Goal: Find specific page/section: Find specific page/section

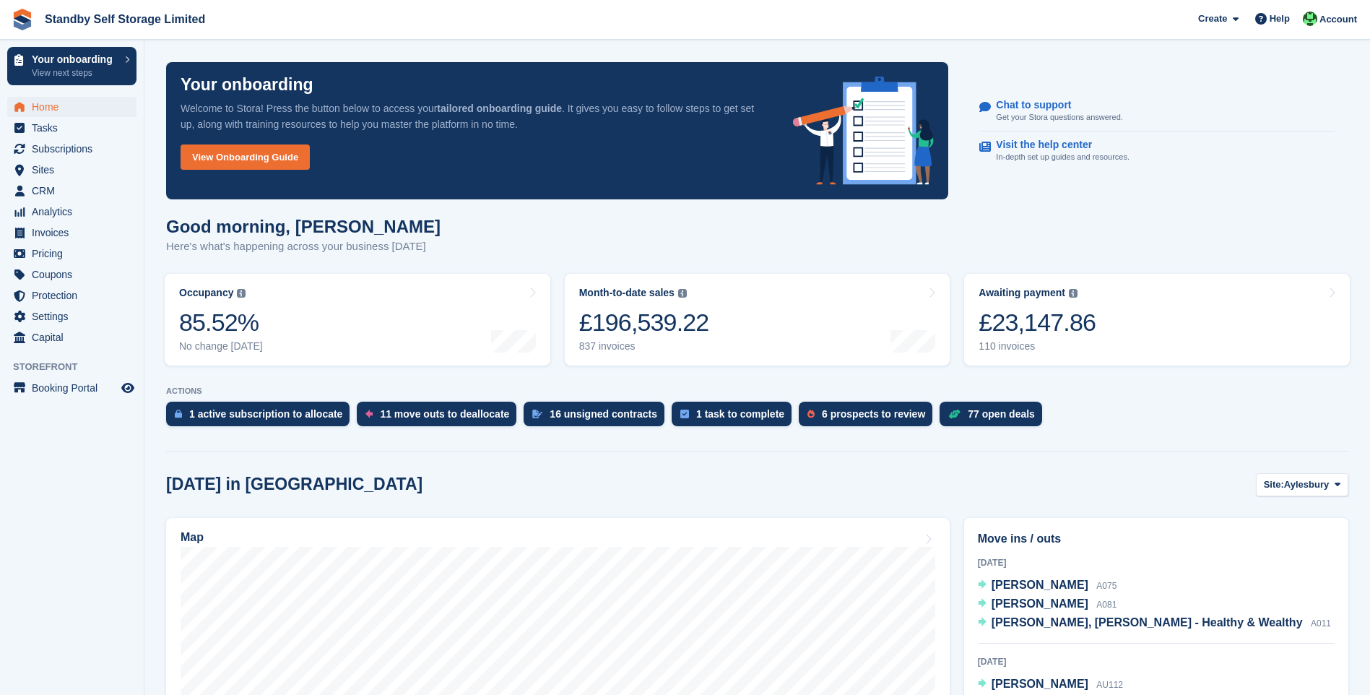
scroll to position [361, 0]
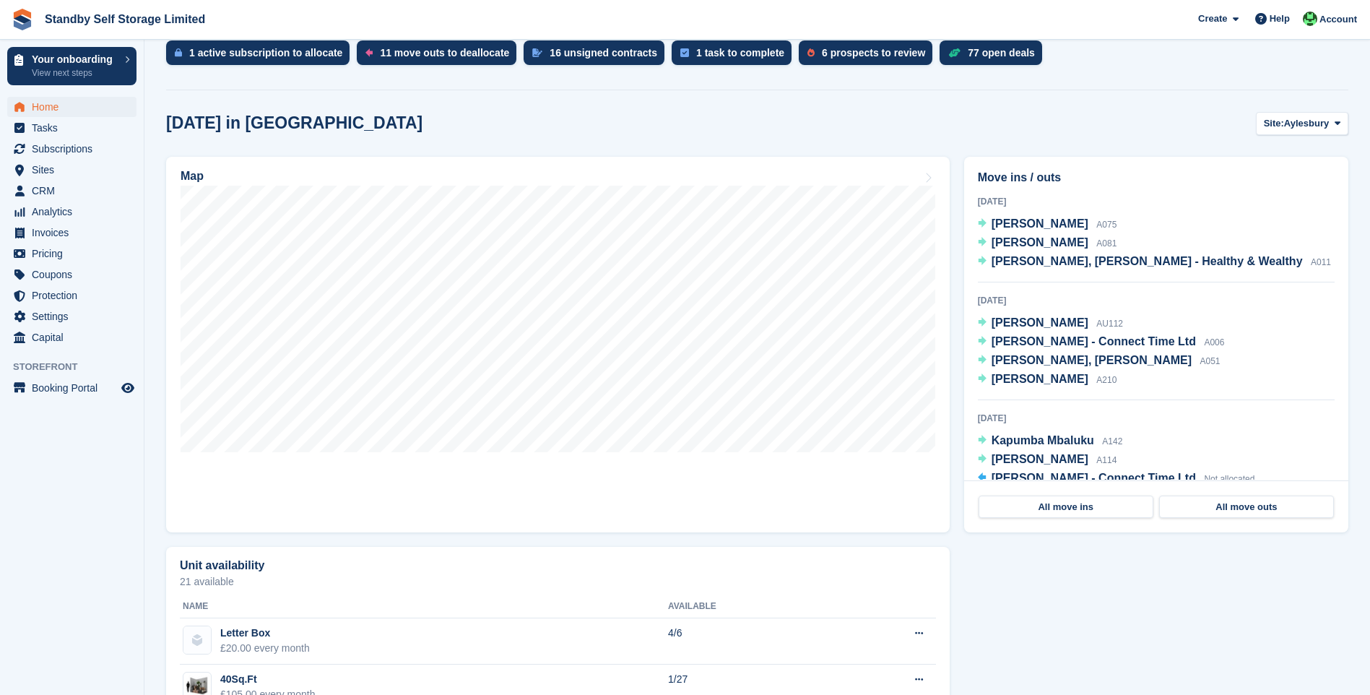
click at [1318, 130] on span "Aylesbury" at bounding box center [1306, 123] width 45 height 14
click at [1258, 243] on link "Horsham" at bounding box center [1279, 235] width 126 height 26
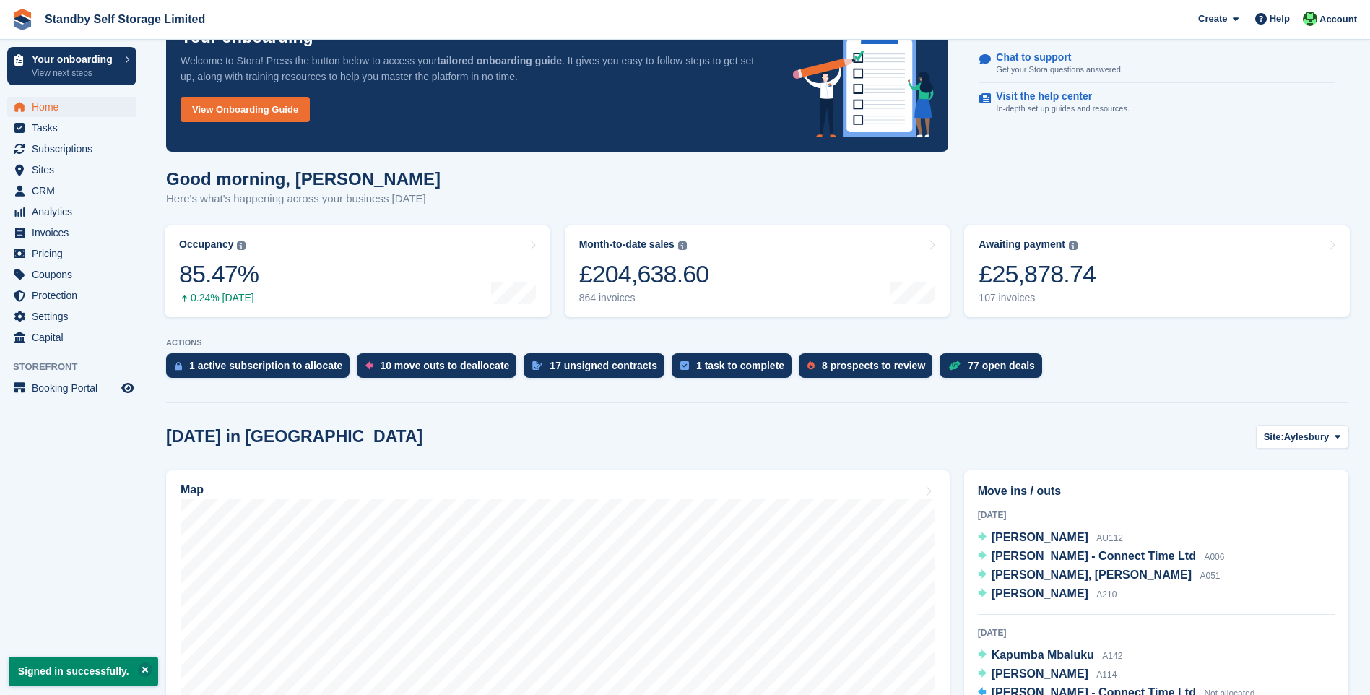
scroll to position [361, 0]
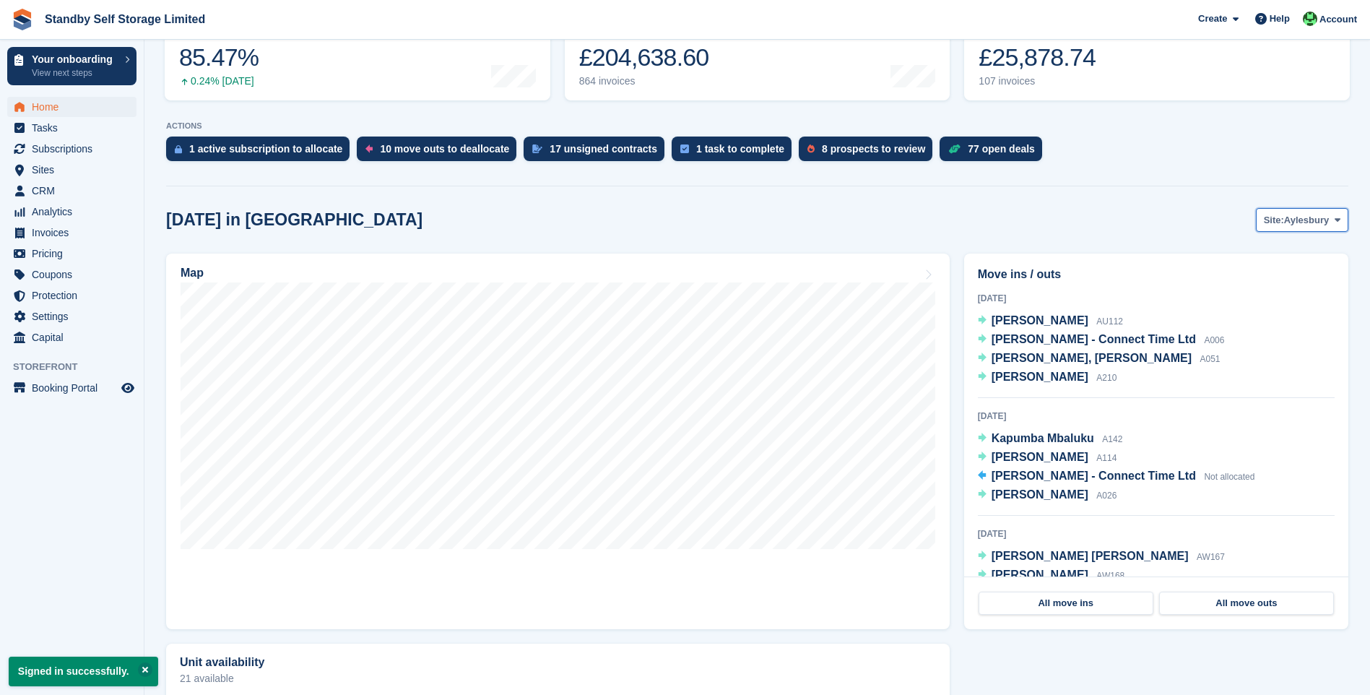
click at [1288, 210] on button "Site: [GEOGRAPHIC_DATA]" at bounding box center [1302, 220] width 92 height 24
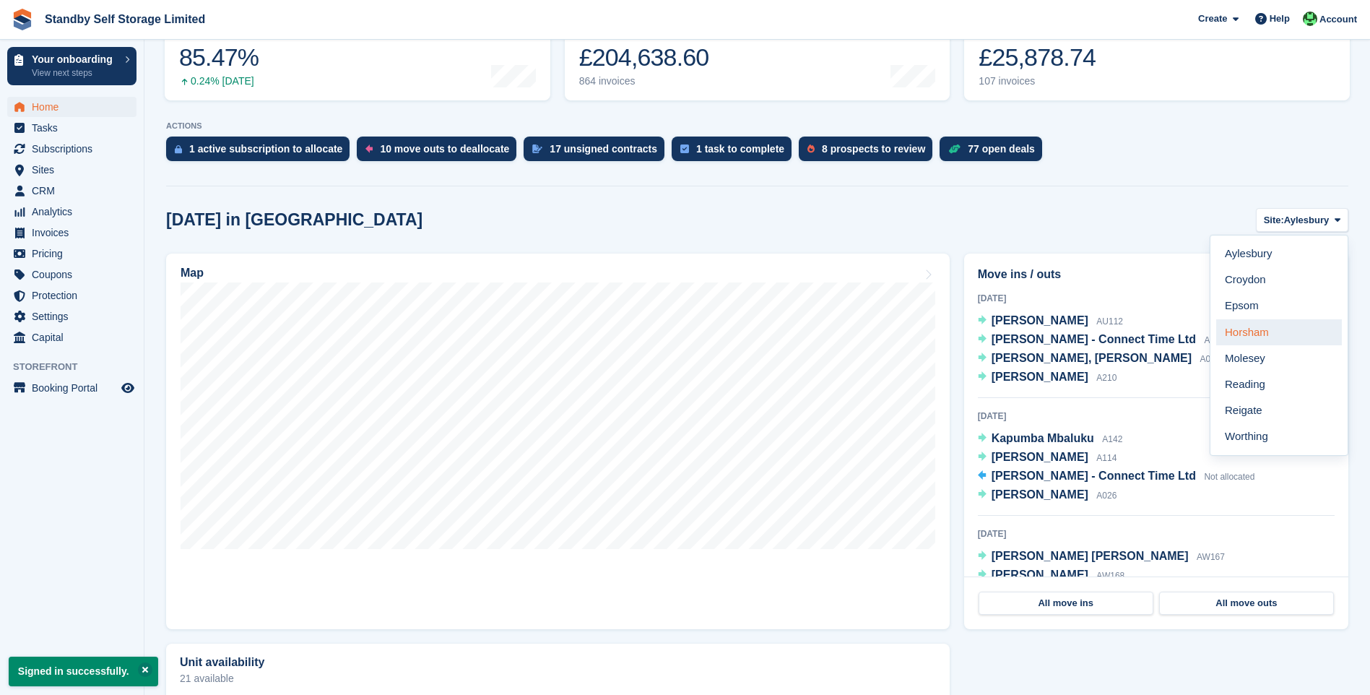
click at [1268, 334] on link "Horsham" at bounding box center [1279, 332] width 126 height 26
